Goal: Task Accomplishment & Management: Use online tool/utility

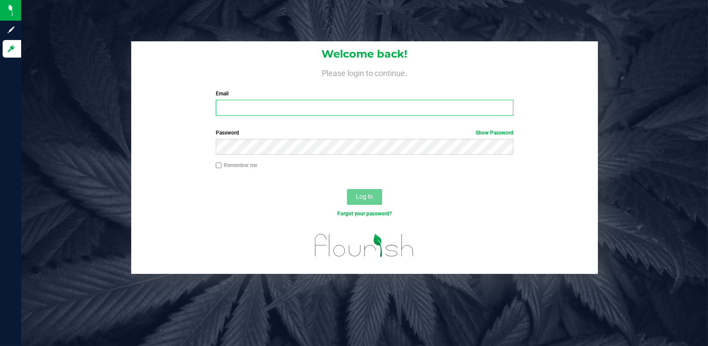
click at [267, 110] on input "Email" at bounding box center [365, 108] width 298 height 16
type input "[EMAIL_ADDRESS][DOMAIN_NAME]"
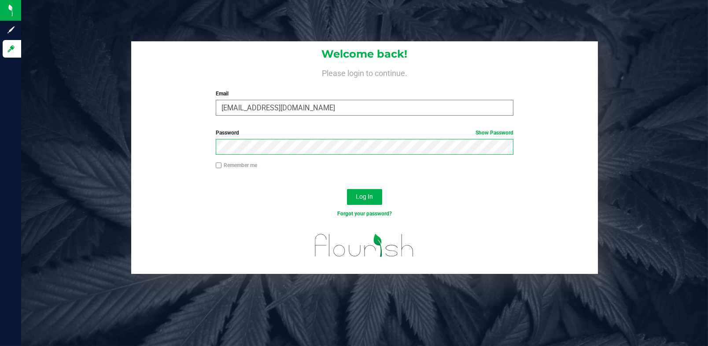
click at [347, 189] on button "Log In" at bounding box center [364, 197] width 35 height 16
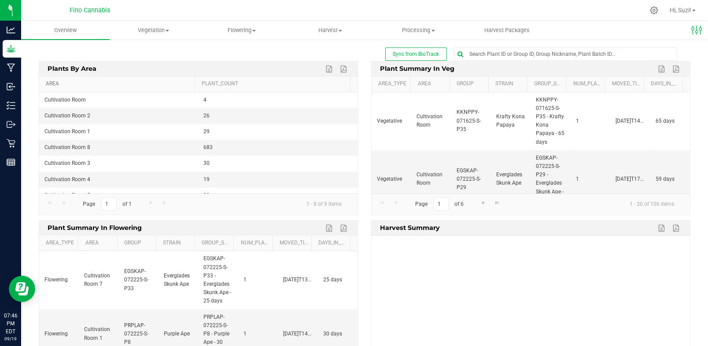
click at [59, 85] on link "Area" at bounding box center [118, 84] width 145 height 7
click at [258, 33] on span "Flowering" at bounding box center [242, 30] width 88 height 8
click at [249, 77] on span "Flowering plants" at bounding box center [233, 73] width 71 height 7
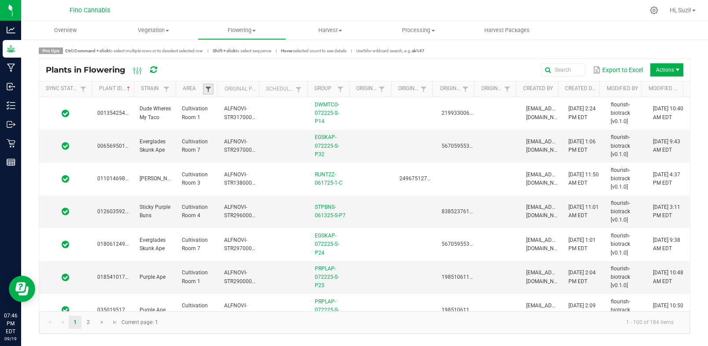
click at [210, 88] on span at bounding box center [208, 89] width 7 height 7
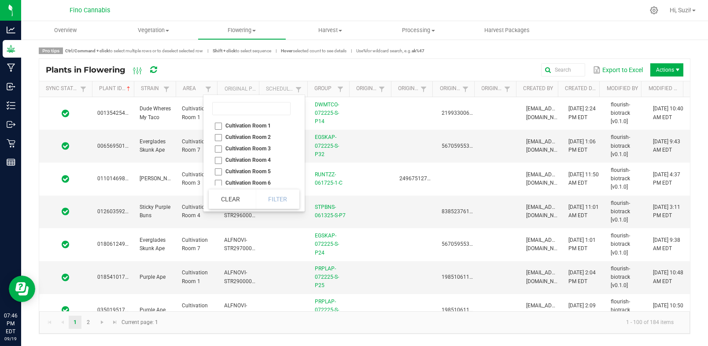
click at [219, 148] on li "Cultivation Room 3" at bounding box center [251, 148] width 85 height 11
checkbox 3 "true"
click at [218, 158] on li "Cultivation Room 4" at bounding box center [251, 159] width 85 height 11
checkbox 4 "true"
click at [271, 201] on button "Filter" at bounding box center [278, 199] width 44 height 19
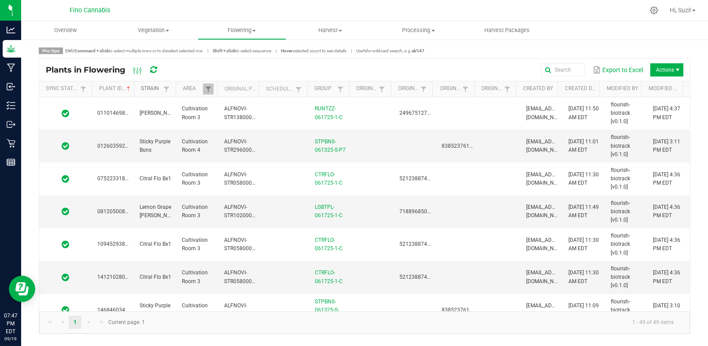
click at [153, 88] on link "Strain" at bounding box center [151, 88] width 20 height 7
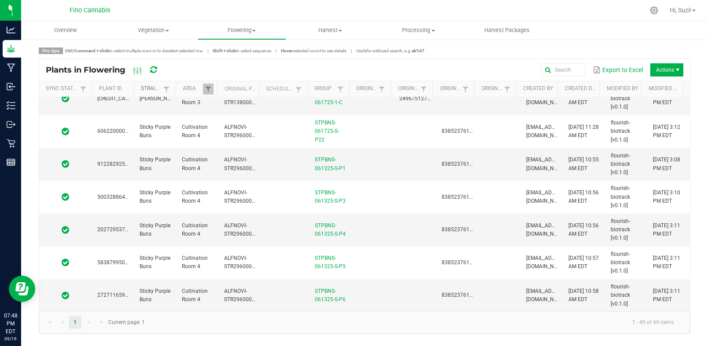
scroll to position [973, 0]
